Goal: Information Seeking & Learning: Learn about a topic

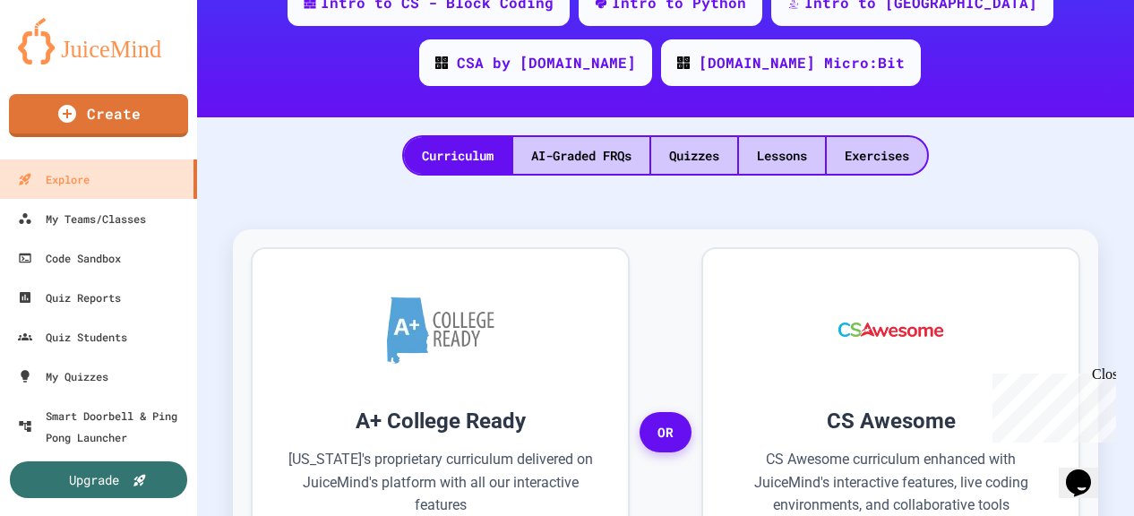
scroll to position [356, 0]
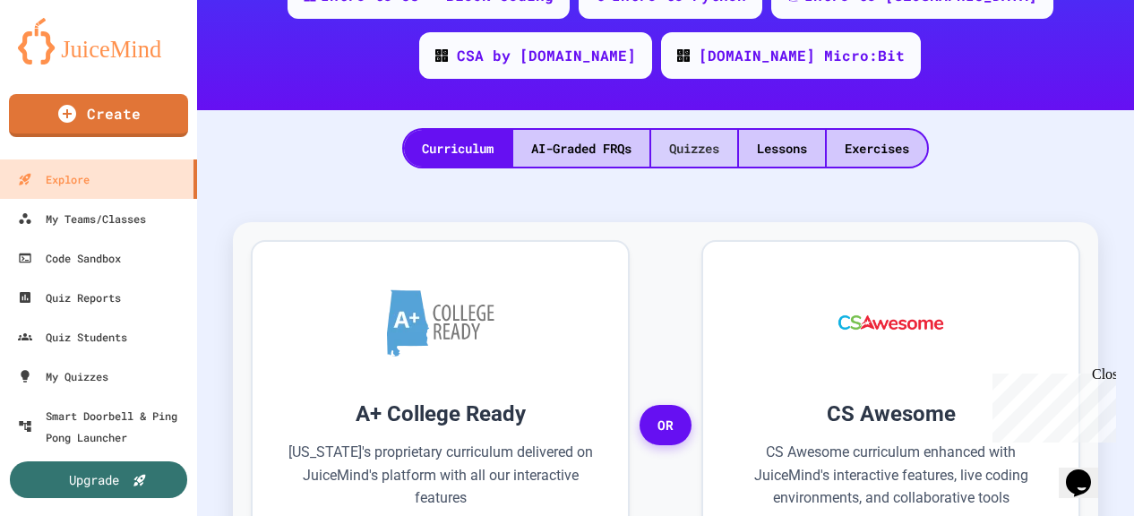
click at [656, 160] on div "Quizzes" at bounding box center [694, 148] width 86 height 37
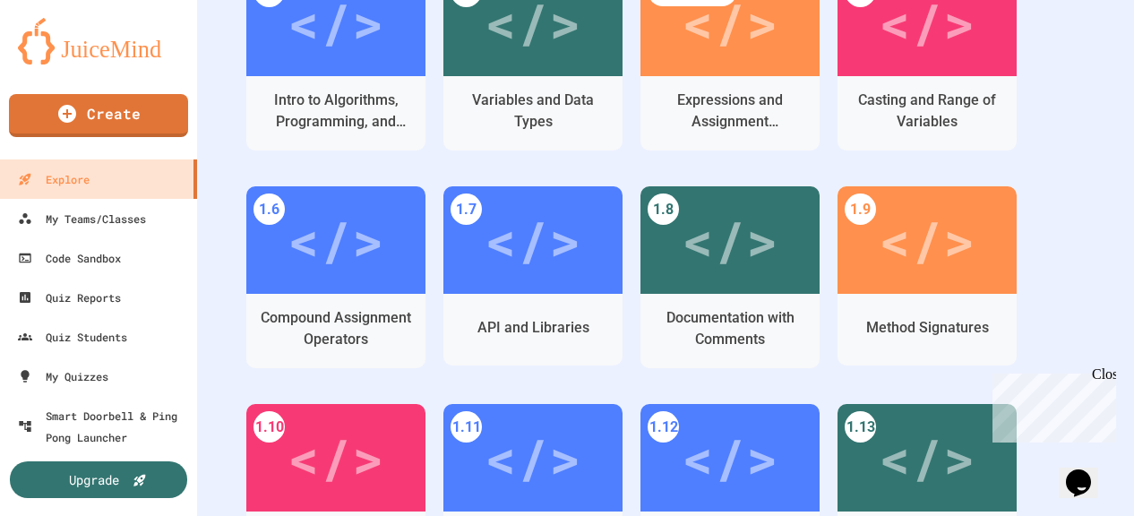
scroll to position [649, 0]
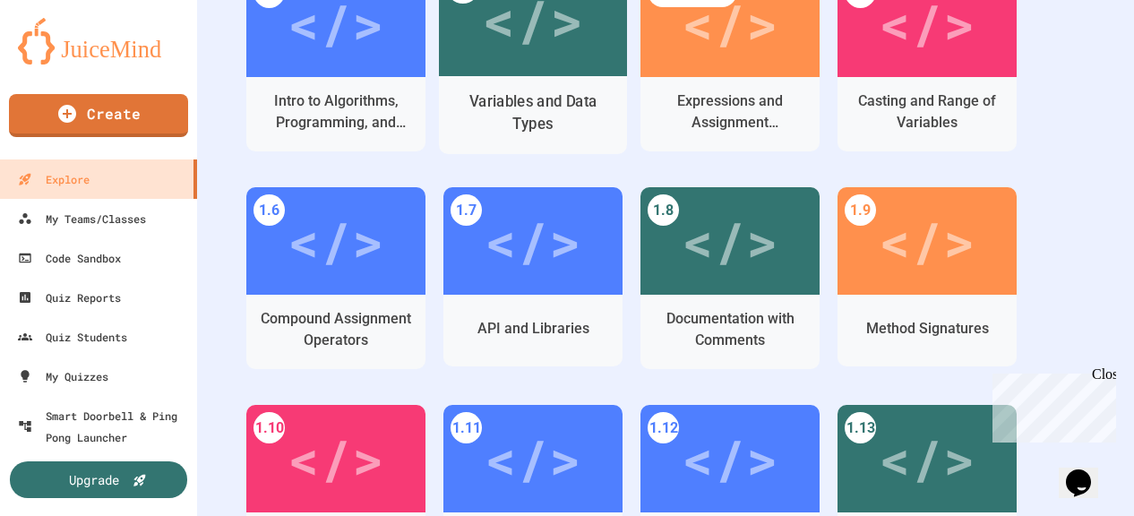
click at [579, 99] on div "Variables and Data Types" at bounding box center [533, 112] width 160 height 45
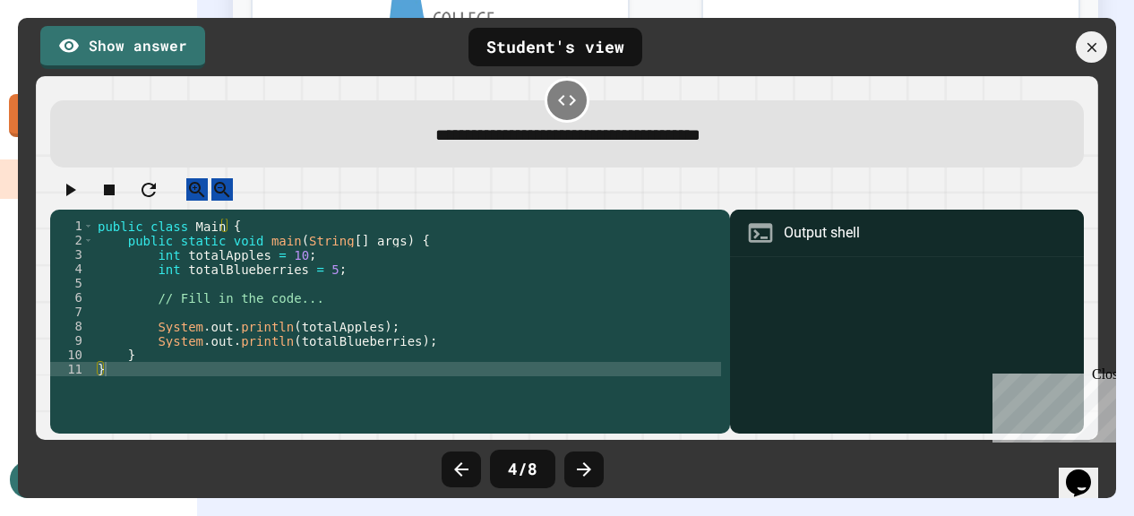
scroll to position [32, 0]
click at [306, 288] on div "public class Main { public static void main ( String [ ] args ) { int totalAppl…" at bounding box center [407, 326] width 627 height 215
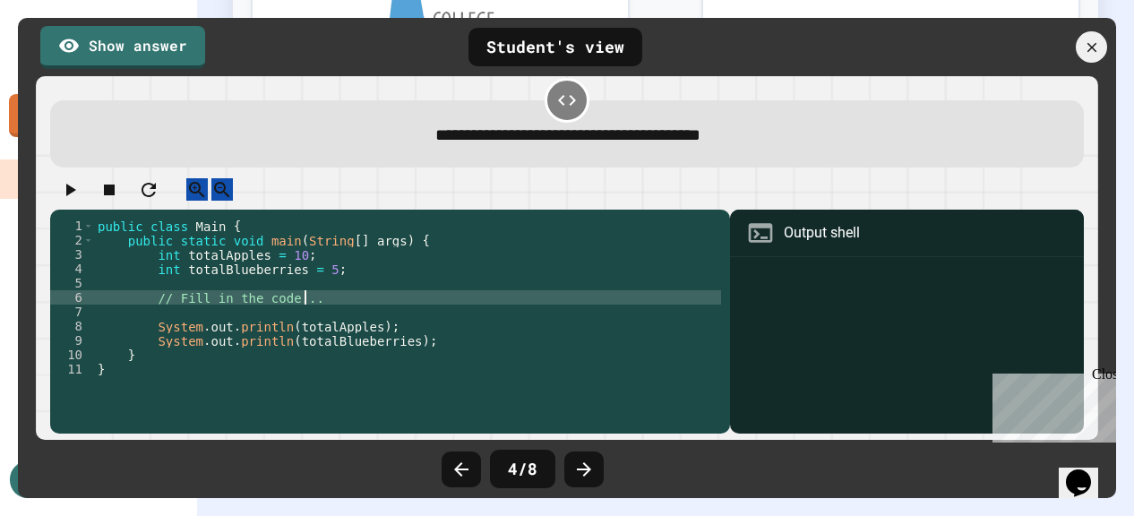
click at [311, 296] on div "public class Main { public static void main ( String [ ] args ) { int totalAppl…" at bounding box center [407, 326] width 627 height 215
click at [1089, 42] on icon at bounding box center [1092, 48] width 20 height 20
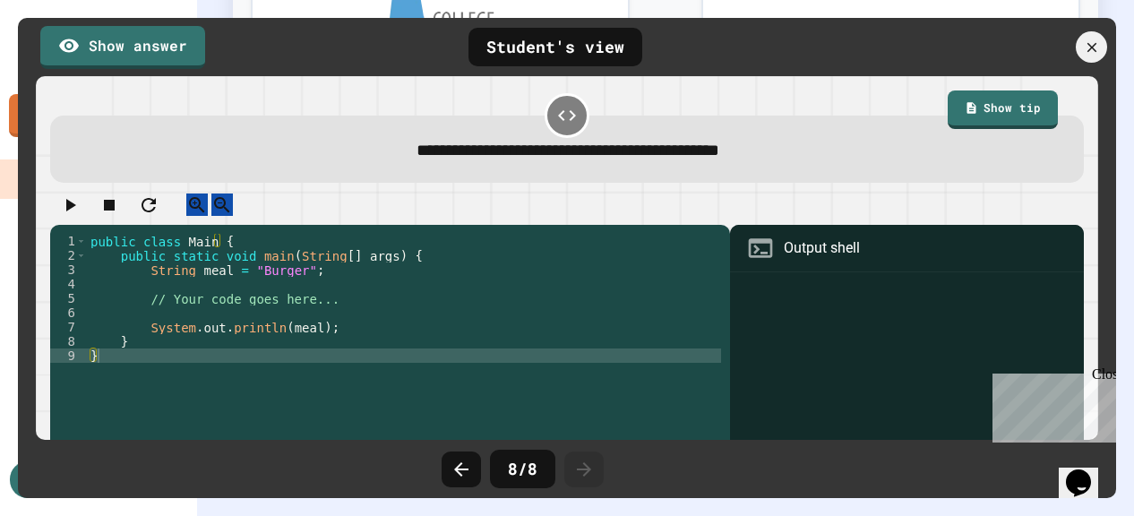
scroll to position [782, 0]
click at [1088, 60] on div at bounding box center [1092, 48] width 38 height 38
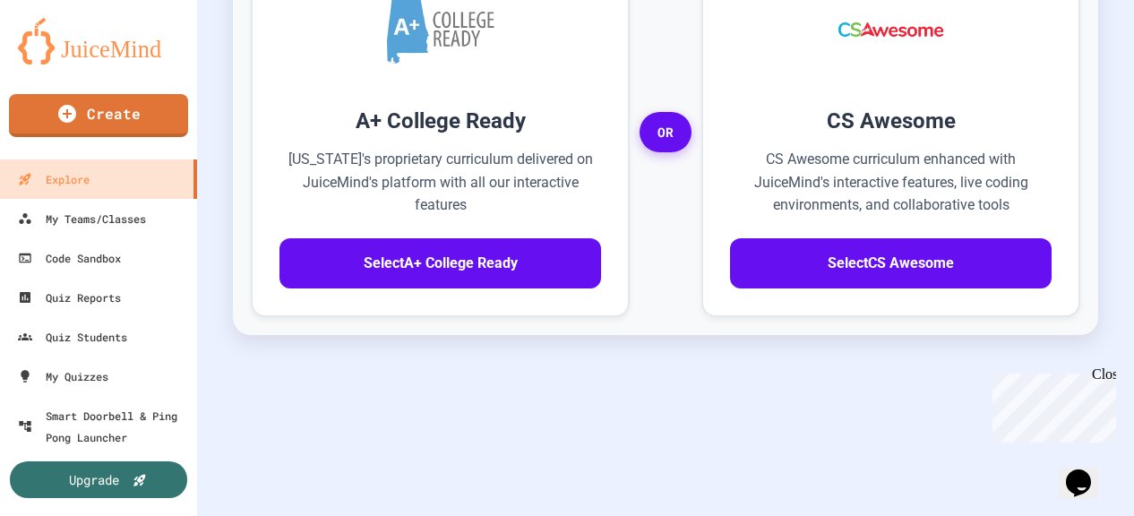
scroll to position [0, 0]
